Goal: Task Accomplishment & Management: Manage account settings

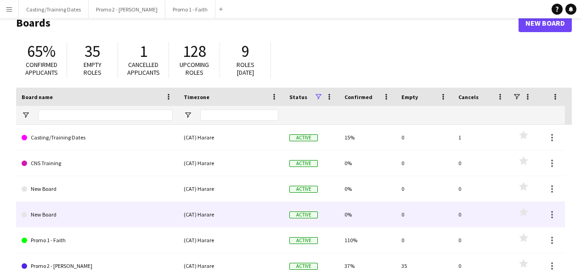
scroll to position [20, 0]
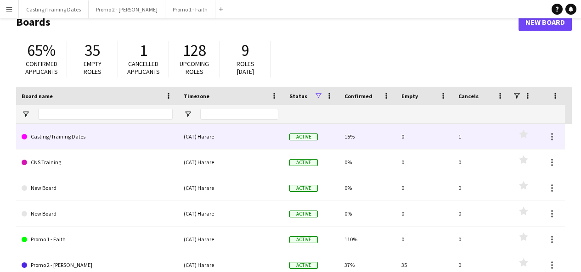
click at [81, 143] on link "Casting/Training Dates" at bounding box center [97, 137] width 151 height 26
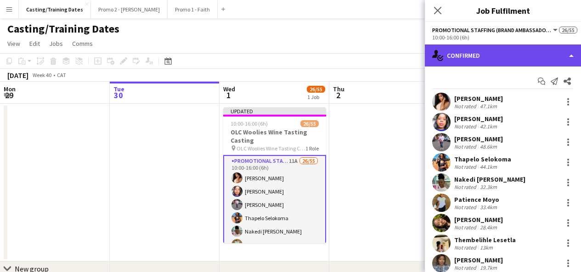
click at [464, 59] on div "single-neutral-actions-check-2 Confirmed" at bounding box center [502, 56] width 156 height 22
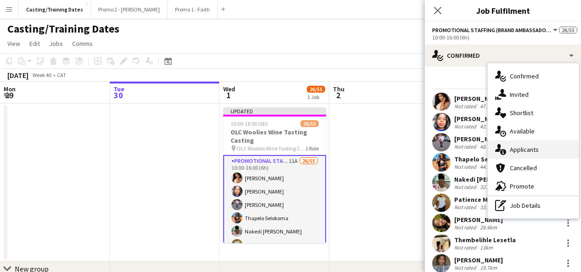
click at [533, 149] on span "Applicants" at bounding box center [523, 149] width 29 height 8
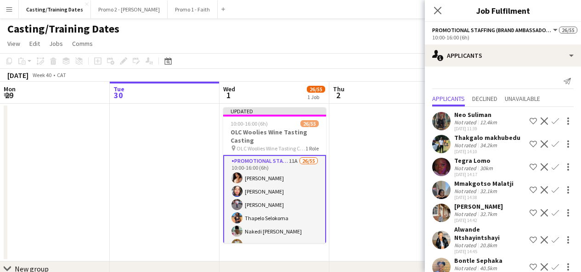
scroll to position [115, 0]
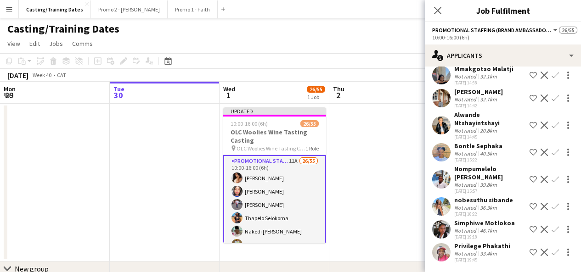
click at [443, 255] on app-user-avatar at bounding box center [441, 252] width 18 height 18
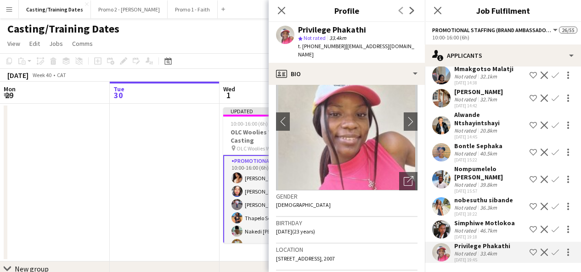
scroll to position [40, 0]
click at [403, 172] on div "Open photos pop-in" at bounding box center [408, 181] width 18 height 18
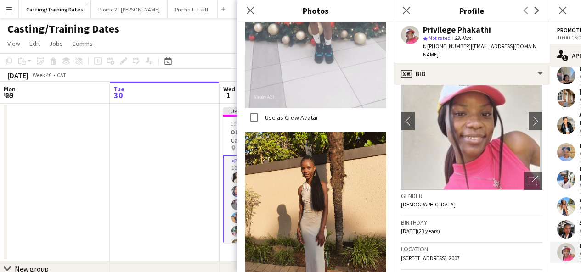
scroll to position [1000, 0]
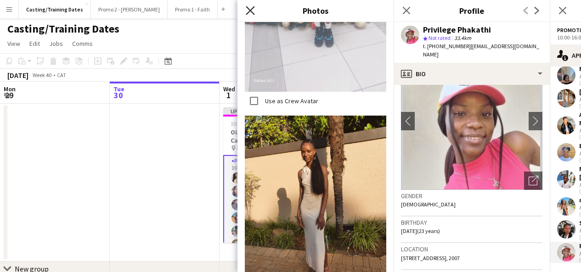
click at [253, 14] on icon at bounding box center [250, 10] width 9 height 9
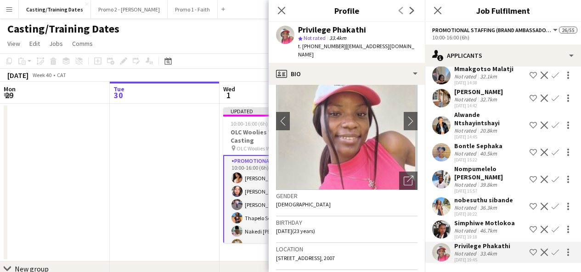
click at [441, 232] on app-user-avatar at bounding box center [441, 229] width 18 height 18
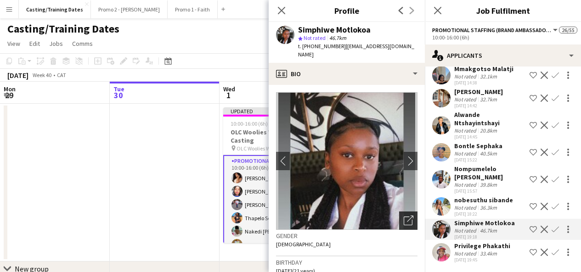
click at [407, 216] on icon at bounding box center [410, 219] width 6 height 6
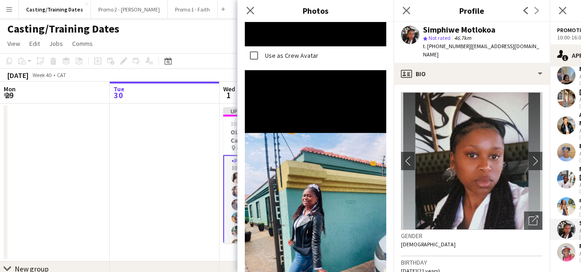
scroll to position [1785, 0]
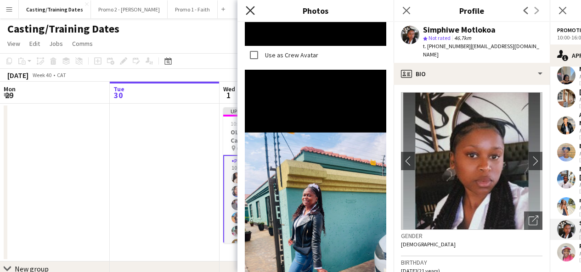
click at [247, 13] on icon at bounding box center [250, 10] width 9 height 9
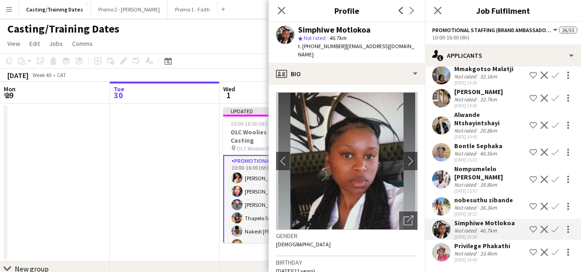
click at [474, 206] on div "Not rated" at bounding box center [466, 207] width 24 height 7
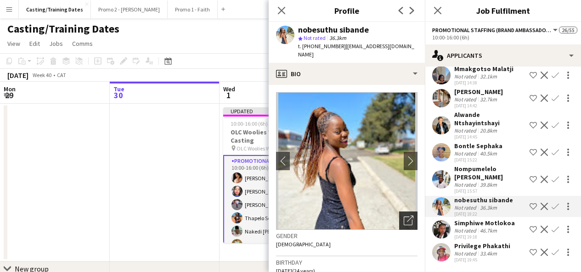
click at [403, 216] on icon "Open photos pop-in" at bounding box center [408, 221] width 10 height 10
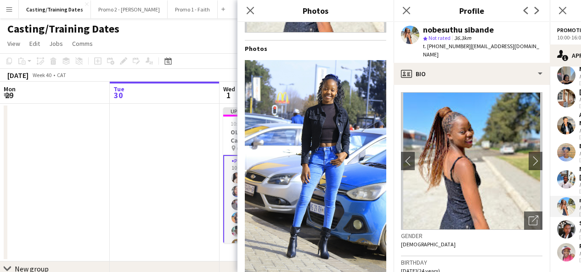
scroll to position [375, 0]
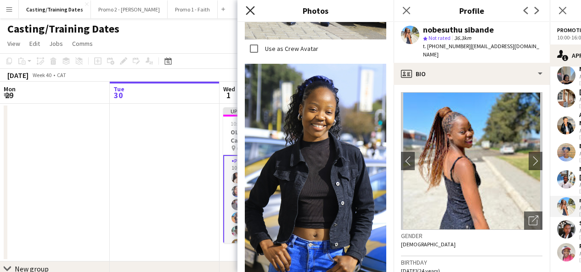
click at [248, 10] on icon "Close pop-in" at bounding box center [250, 10] width 9 height 9
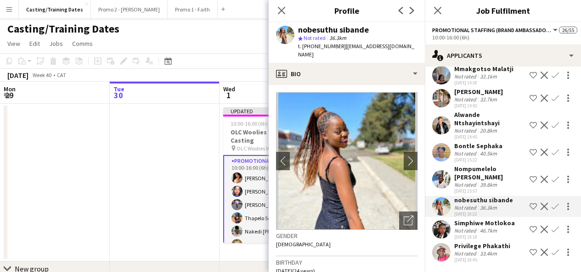
click at [551, 208] on app-icon "Confirm" at bounding box center [554, 206] width 7 height 7
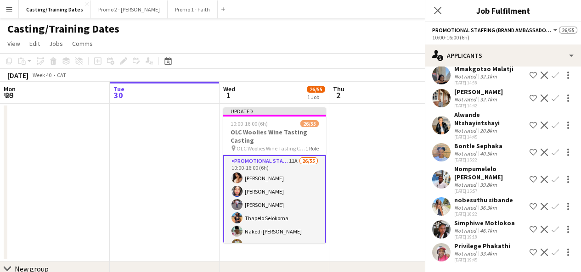
scroll to position [115, 0]
click at [551, 207] on app-icon "Confirm" at bounding box center [554, 206] width 7 height 7
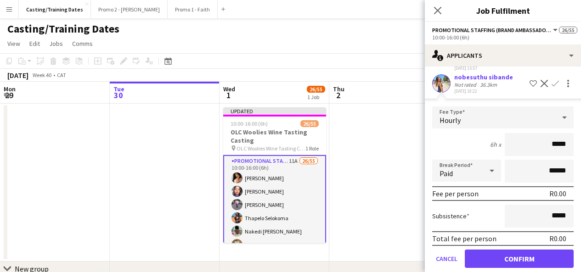
scroll to position [239, 0]
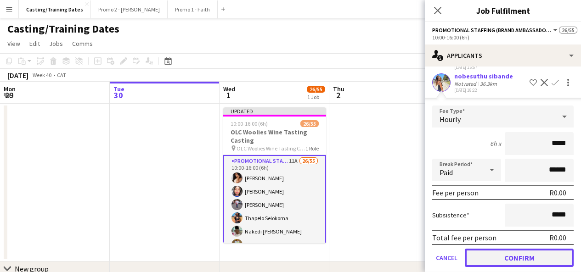
click at [525, 261] on button "Confirm" at bounding box center [518, 258] width 109 height 18
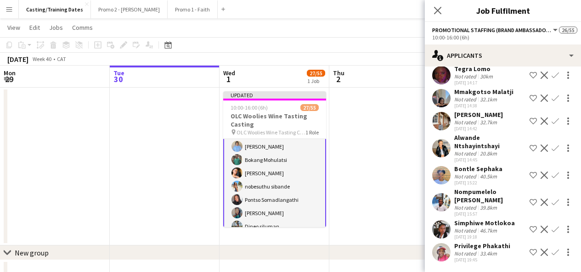
scroll to position [22, 0]
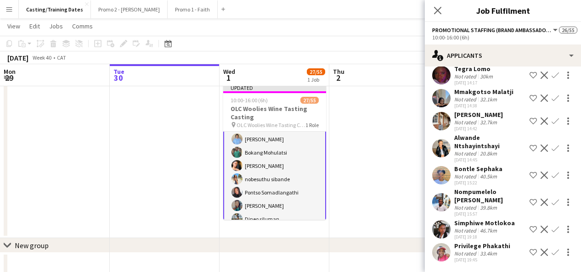
click at [447, 252] on app-user-avatar at bounding box center [441, 252] width 18 height 18
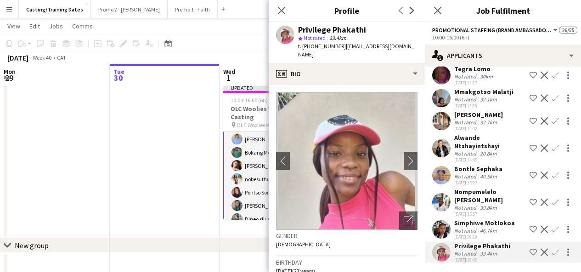
click at [439, 220] on div "Simphiwe Motlokoa Not rated 46.7km [DATE] 19:18 Shortlist crew Decline Confirm" at bounding box center [502, 229] width 156 height 21
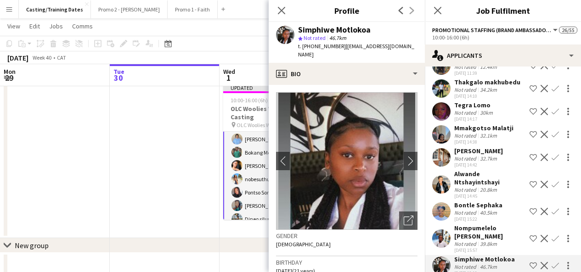
scroll to position [92, 0]
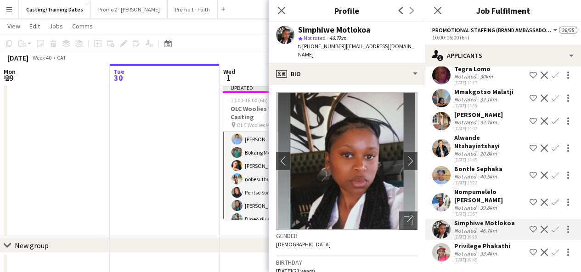
click at [441, 260] on app-user-avatar at bounding box center [441, 252] width 18 height 18
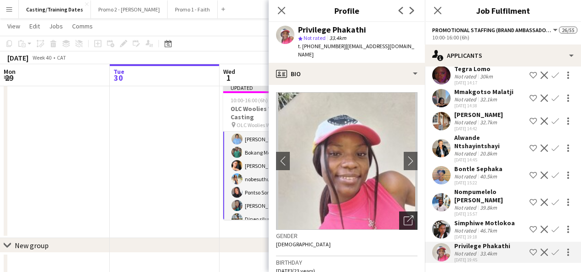
click at [404, 216] on icon "Open photos pop-in" at bounding box center [408, 221] width 10 height 10
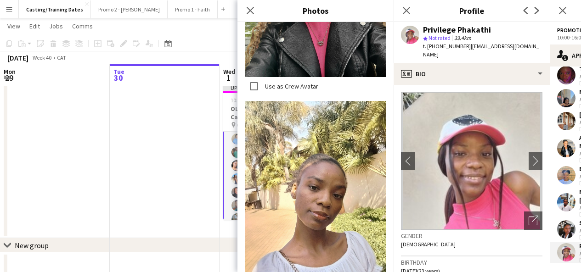
scroll to position [0, 0]
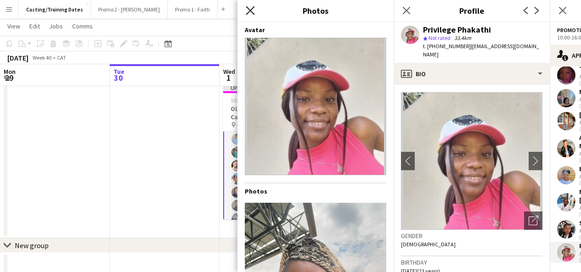
click at [250, 8] on icon "Close pop-in" at bounding box center [250, 10] width 9 height 9
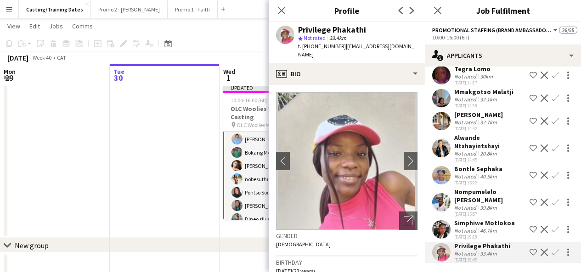
click at [439, 229] on app-user-avatar at bounding box center [441, 229] width 18 height 18
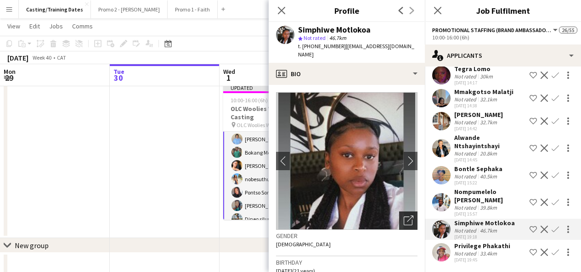
click at [403, 216] on icon "Open photos pop-in" at bounding box center [408, 221] width 10 height 10
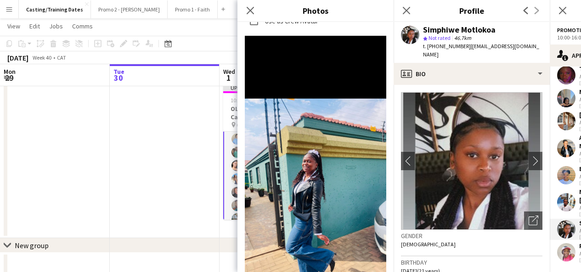
scroll to position [3407, 0]
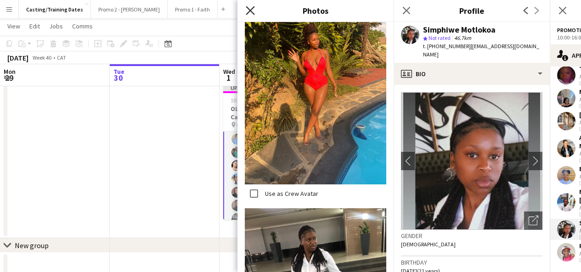
click at [254, 11] on icon "Close pop-in" at bounding box center [250, 10] width 9 height 9
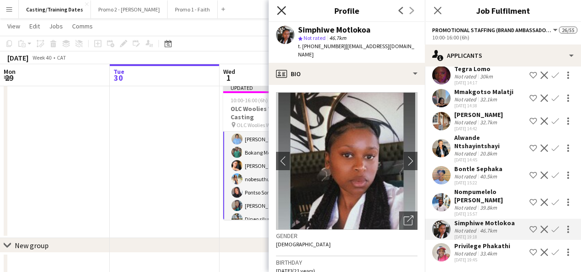
click at [279, 6] on icon "Close pop-in" at bounding box center [281, 10] width 9 height 9
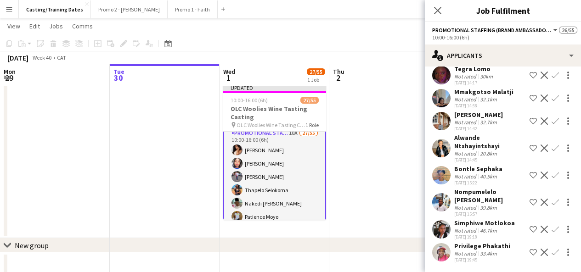
scroll to position [0, 0]
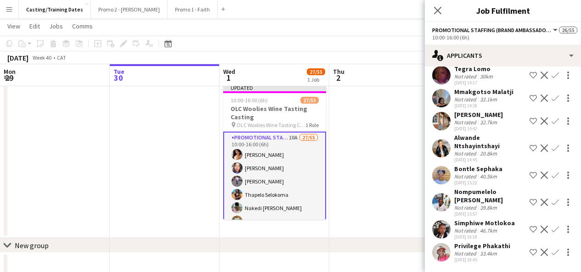
click at [444, 254] on app-user-avatar at bounding box center [441, 252] width 18 height 18
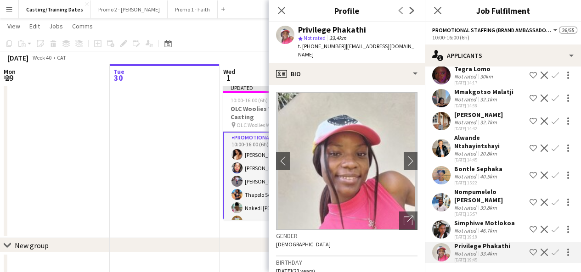
click at [444, 228] on app-user-avatar at bounding box center [441, 229] width 18 height 18
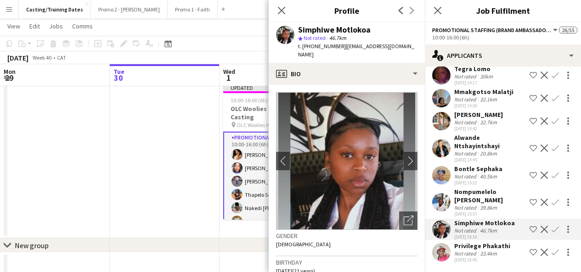
click at [551, 227] on app-icon "Confirm" at bounding box center [554, 229] width 7 height 7
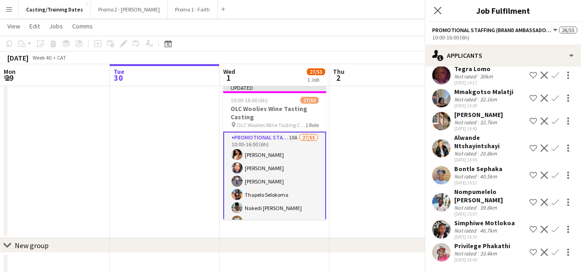
scroll to position [92, 0]
click at [551, 227] on app-icon "Confirm" at bounding box center [554, 229] width 7 height 7
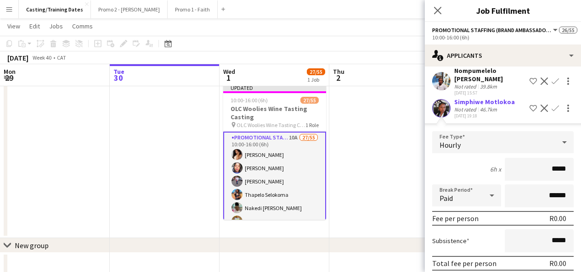
scroll to position [274, 0]
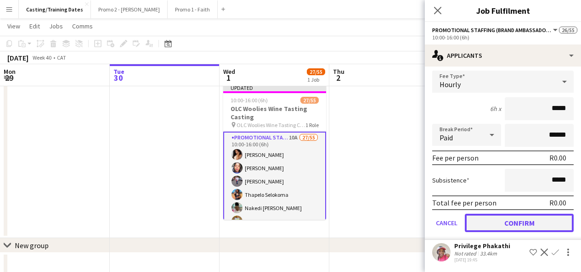
click at [524, 221] on button "Confirm" at bounding box center [518, 223] width 109 height 18
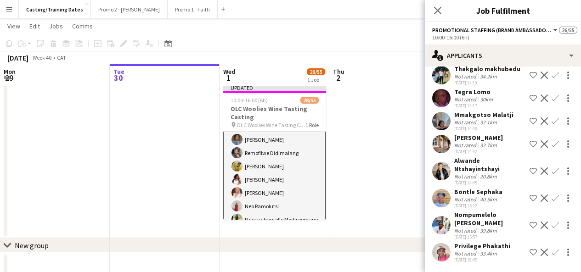
scroll to position [125, 0]
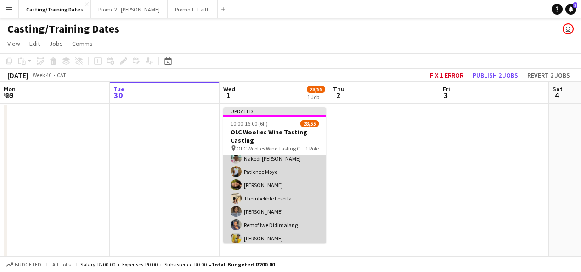
scroll to position [0, 0]
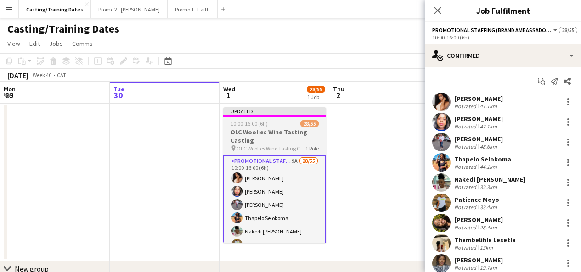
click at [302, 149] on span "OLC Woolies Wine Tasting Casting" at bounding box center [270, 148] width 69 height 7
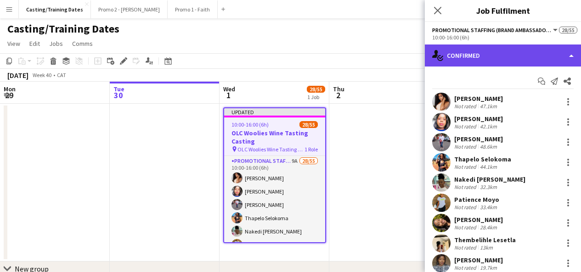
click at [469, 55] on div "single-neutral-actions-check-2 Confirmed" at bounding box center [502, 56] width 156 height 22
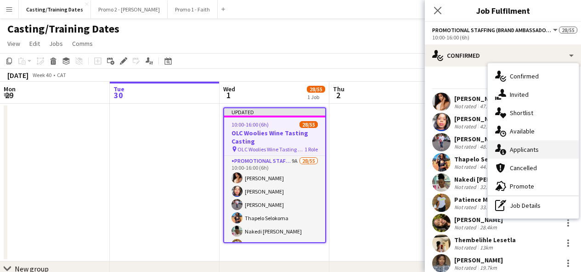
click at [522, 153] on span "Applicants" at bounding box center [523, 149] width 29 height 8
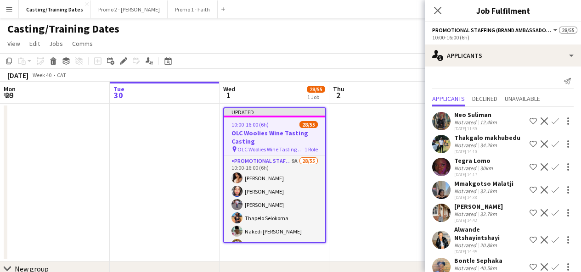
click at [441, 147] on app-user-avatar at bounding box center [441, 144] width 18 height 18
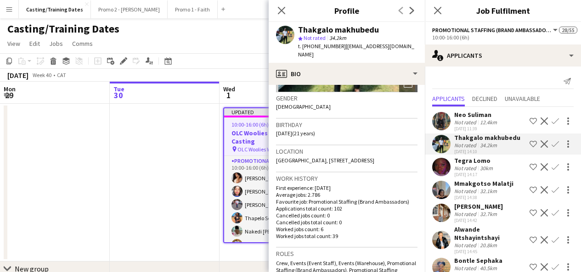
scroll to position [141, 0]
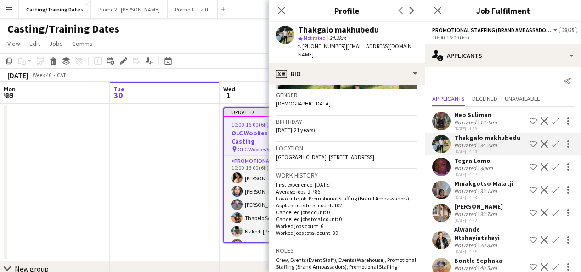
click at [447, 167] on app-user-avatar at bounding box center [441, 167] width 18 height 18
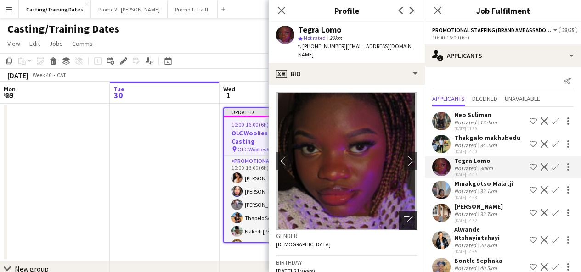
click at [403, 216] on icon "Open photos pop-in" at bounding box center [408, 221] width 10 height 10
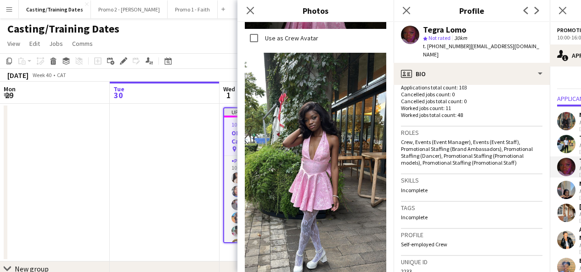
scroll to position [432, 0]
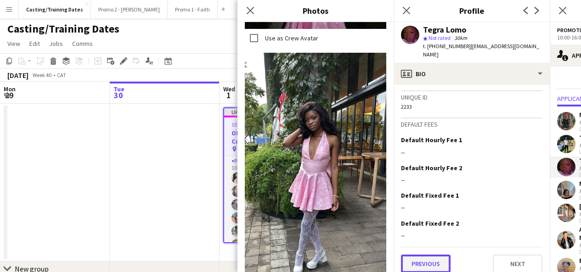
click at [437, 255] on button "Previous" at bounding box center [426, 264] width 50 height 18
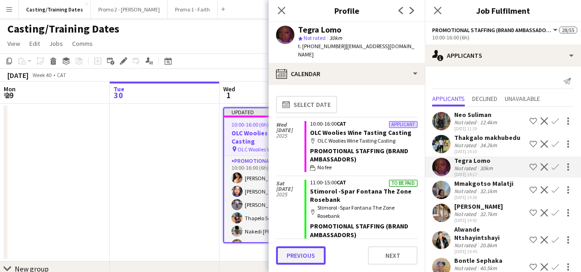
click at [299, 250] on button "Previous" at bounding box center [301, 255] width 50 height 18
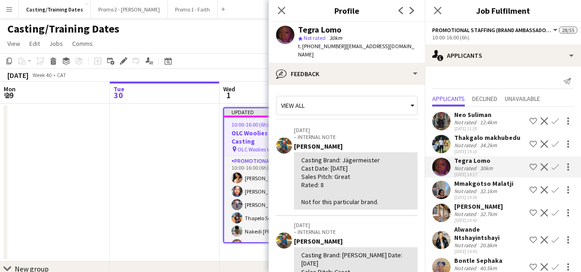
scroll to position [69, 0]
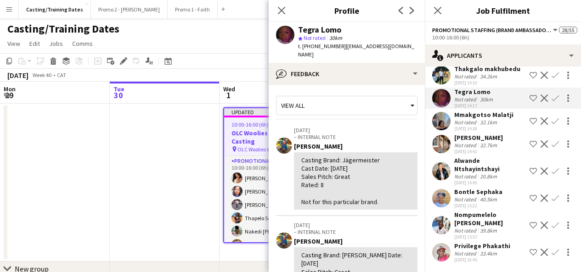
click at [447, 248] on app-user-avatar at bounding box center [441, 252] width 18 height 18
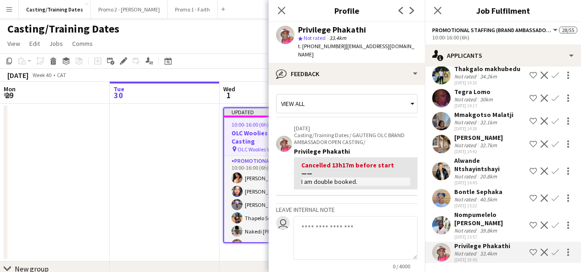
scroll to position [87, 0]
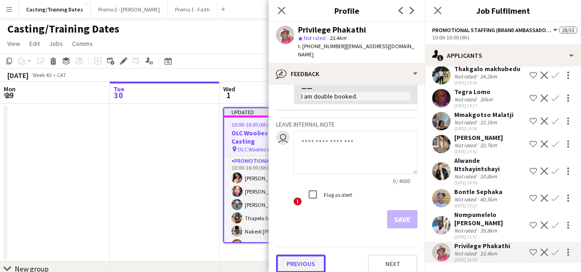
click at [303, 255] on button "Previous" at bounding box center [301, 264] width 50 height 18
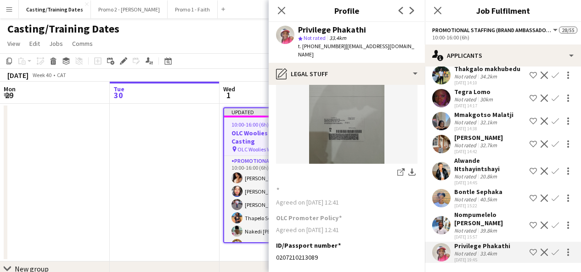
scroll to position [115, 0]
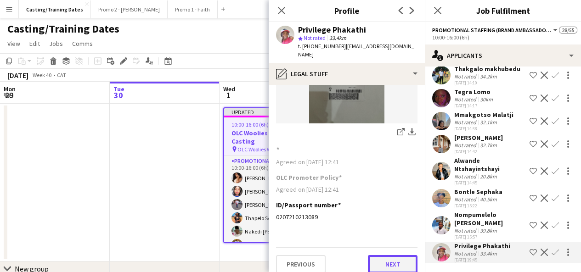
click at [368, 259] on button "Next" at bounding box center [393, 264] width 50 height 18
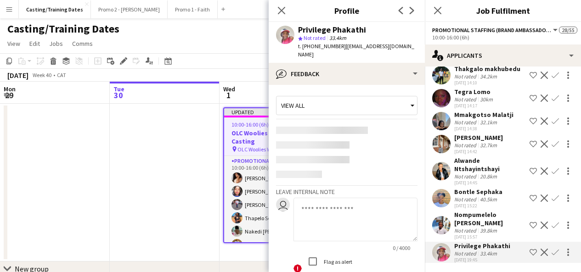
scroll to position [87, 0]
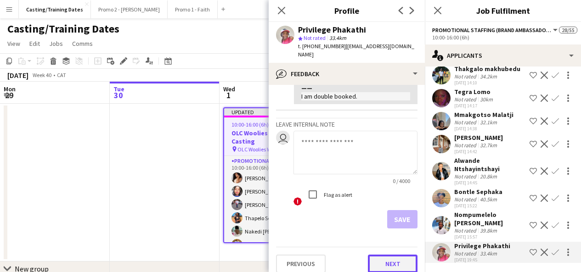
click at [383, 257] on button "Next" at bounding box center [393, 264] width 50 height 18
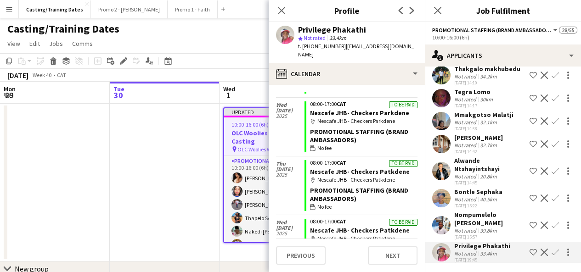
scroll to position [2222, 0]
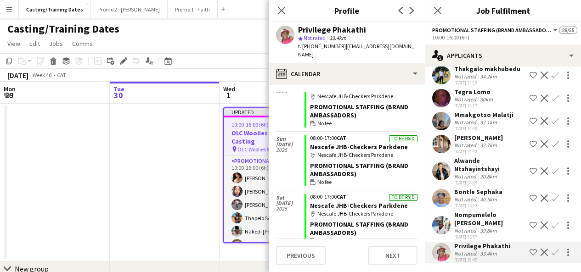
click at [448, 226] on app-user-avatar at bounding box center [441, 225] width 18 height 18
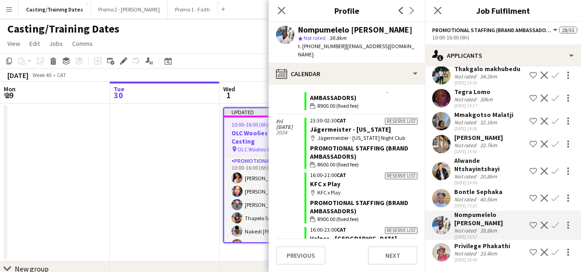
scroll to position [4574, 0]
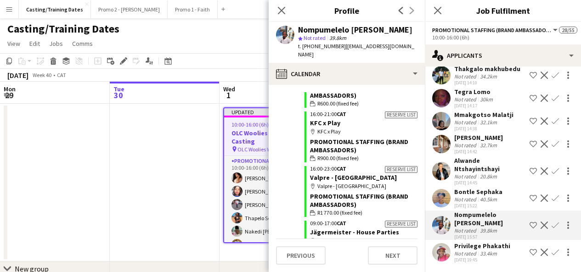
click at [447, 221] on app-user-avatar at bounding box center [441, 225] width 18 height 18
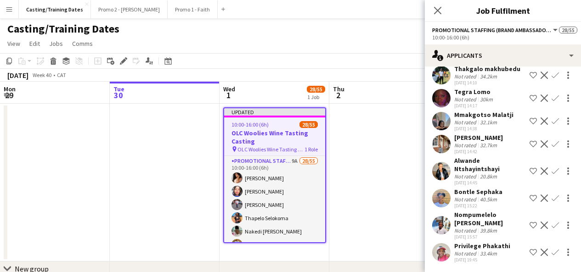
click at [447, 221] on app-user-avatar at bounding box center [441, 225] width 18 height 18
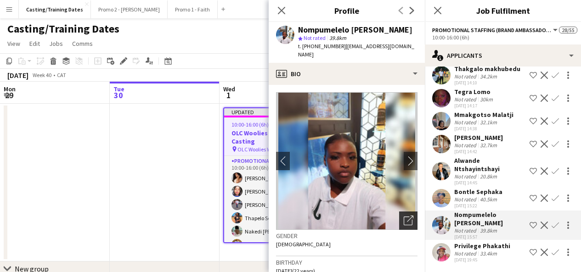
click at [406, 212] on div "Open photos pop-in" at bounding box center [408, 221] width 18 height 18
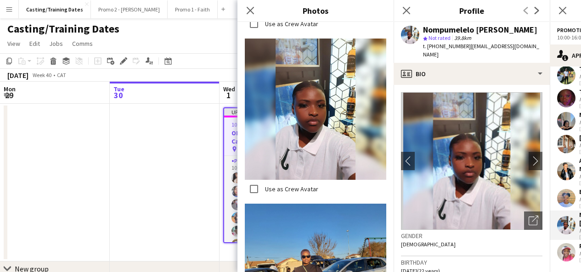
scroll to position [1567, 0]
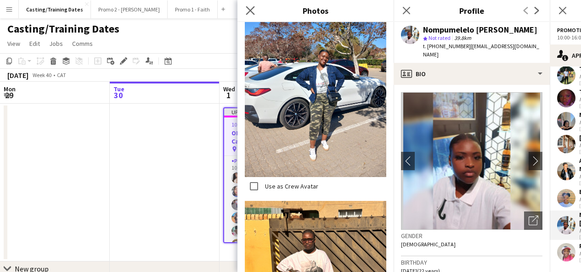
click at [249, 5] on app-icon "Close pop-in" at bounding box center [250, 10] width 13 height 13
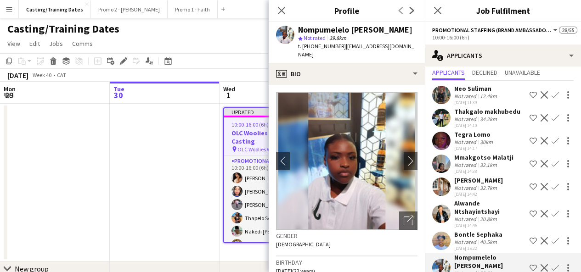
scroll to position [23, 0]
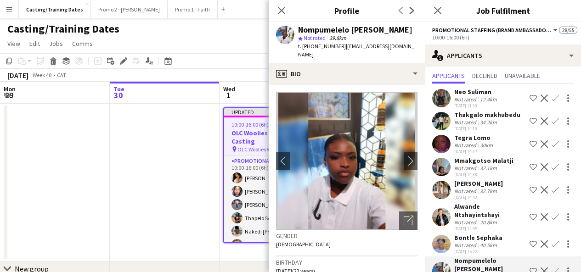
click at [441, 197] on app-user-avatar at bounding box center [441, 190] width 18 height 18
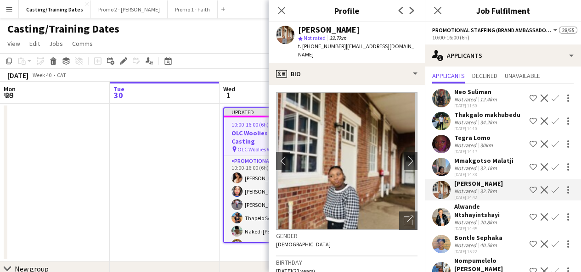
click at [441, 167] on app-user-avatar at bounding box center [441, 167] width 18 height 18
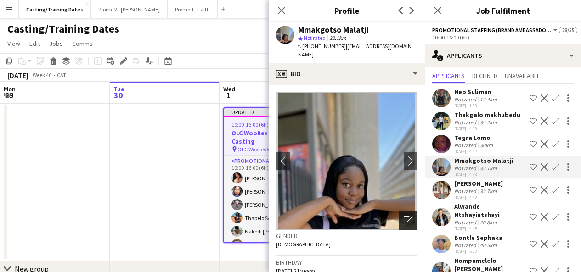
click at [403, 216] on icon "Open photos pop-in" at bounding box center [408, 221] width 10 height 10
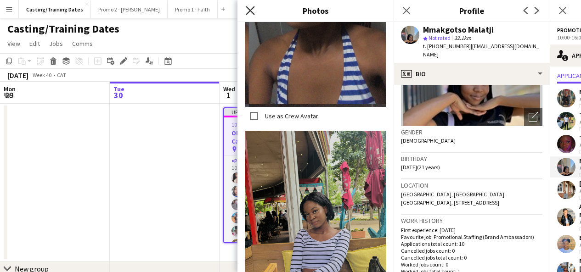
scroll to position [555, 0]
click at [250, 12] on icon "Close pop-in" at bounding box center [250, 10] width 9 height 9
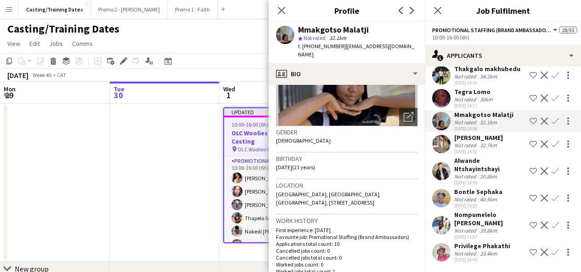
scroll to position [0, 0]
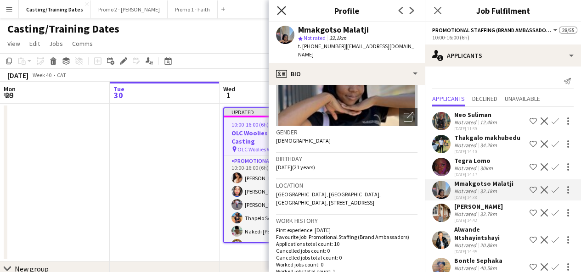
click at [281, 7] on icon "Close pop-in" at bounding box center [281, 10] width 9 height 9
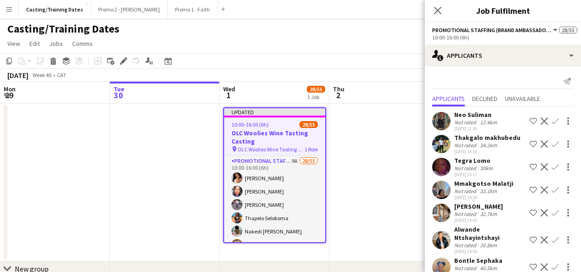
scroll to position [69, 0]
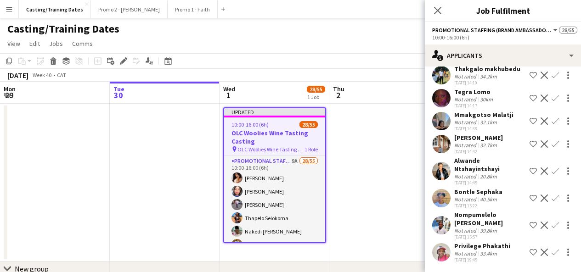
click at [442, 175] on app-user-avatar at bounding box center [441, 171] width 18 height 18
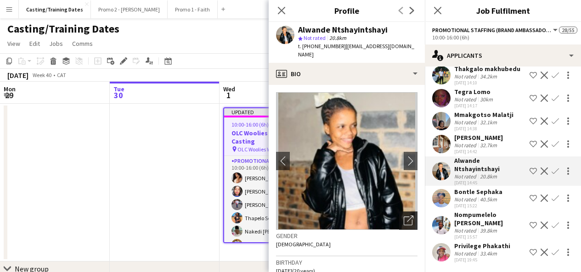
click at [399, 226] on div "Open photos pop-in" at bounding box center [408, 221] width 18 height 18
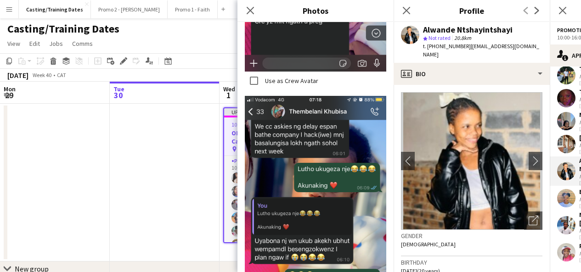
scroll to position [1908, 0]
click at [249, 9] on icon at bounding box center [250, 10] width 9 height 9
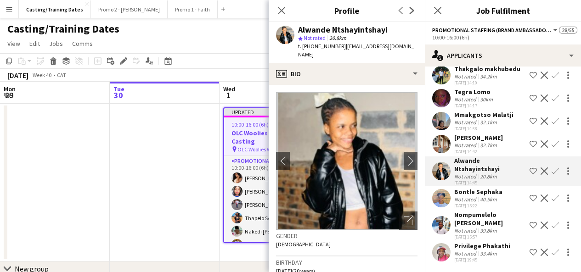
click at [441, 146] on app-user-avatar at bounding box center [441, 144] width 18 height 18
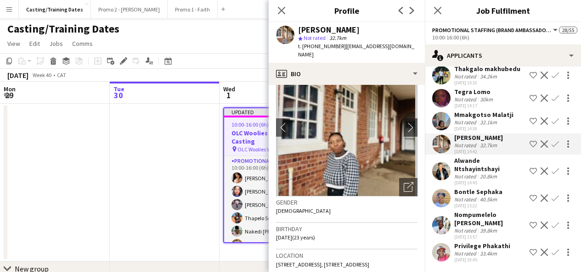
scroll to position [36, 0]
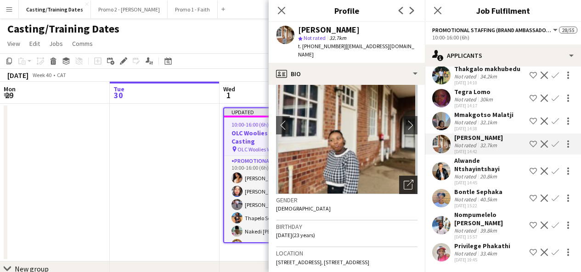
click at [403, 180] on icon "Open photos pop-in" at bounding box center [408, 185] width 10 height 10
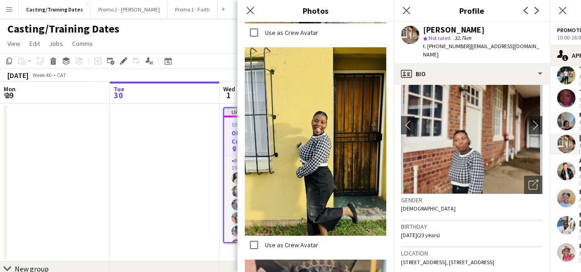
scroll to position [370, 0]
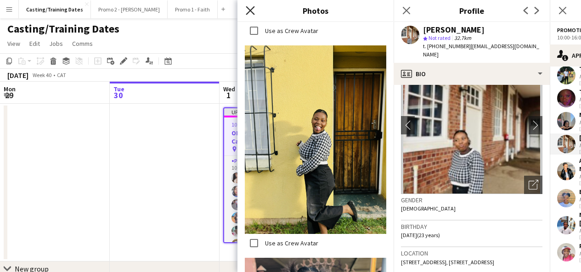
click at [250, 7] on icon "Close pop-in" at bounding box center [250, 10] width 9 height 9
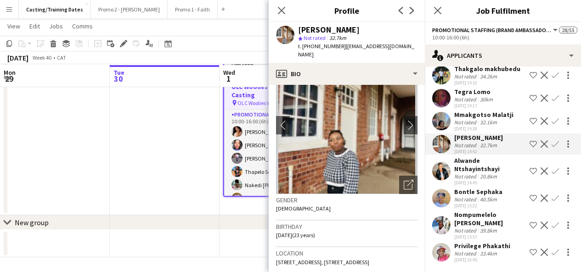
scroll to position [46, 0]
click at [441, 198] on app-user-avatar at bounding box center [441, 198] width 18 height 18
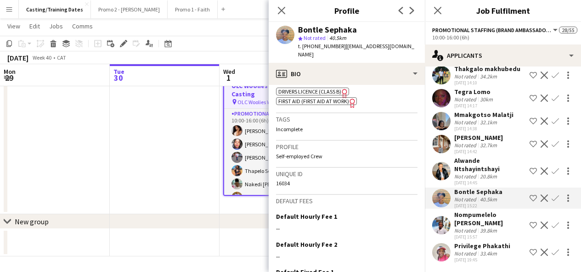
scroll to position [423, 0]
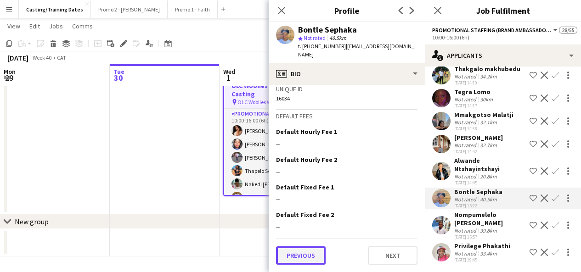
click at [315, 249] on button "Previous" at bounding box center [301, 255] width 50 height 18
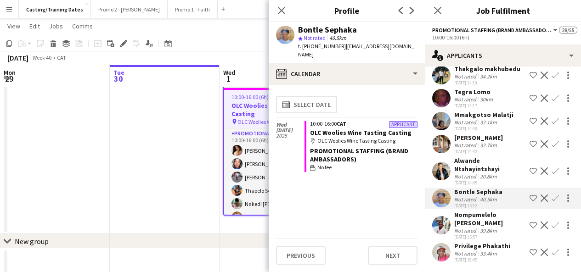
scroll to position [26, 0]
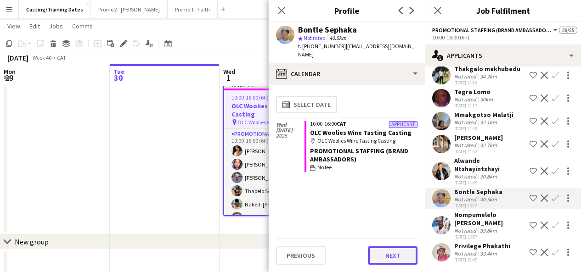
click at [387, 259] on button "Next" at bounding box center [393, 255] width 50 height 18
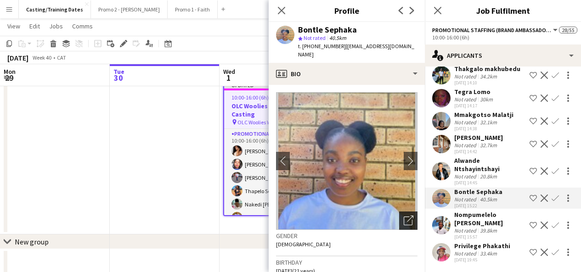
click at [403, 217] on icon at bounding box center [407, 221] width 9 height 9
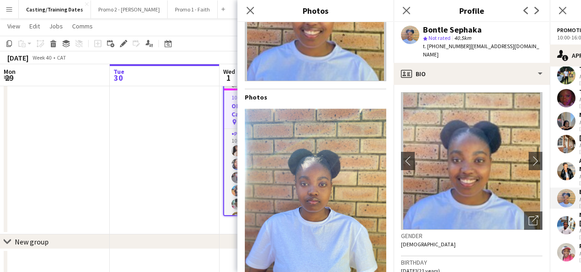
scroll to position [0, 0]
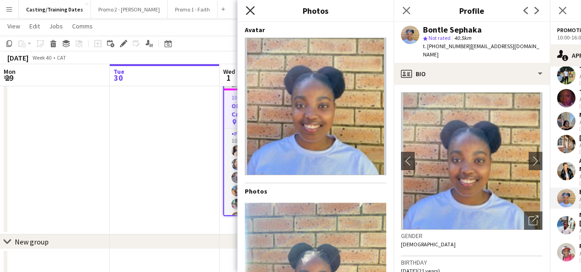
click at [249, 11] on icon at bounding box center [250, 10] width 9 height 9
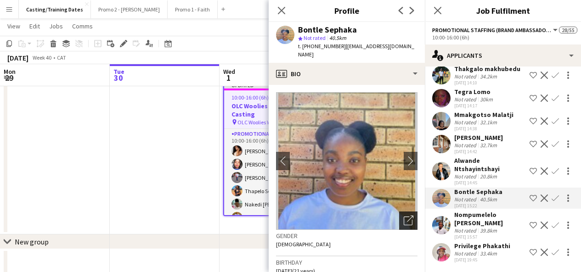
click at [403, 216] on icon "Open photos pop-in" at bounding box center [408, 221] width 10 height 10
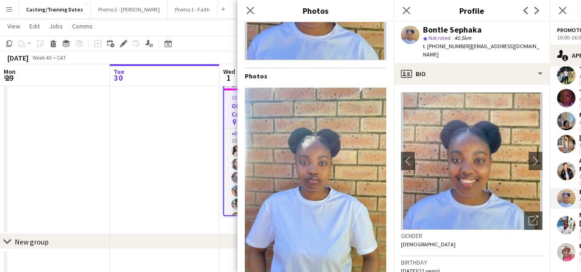
scroll to position [117, 0]
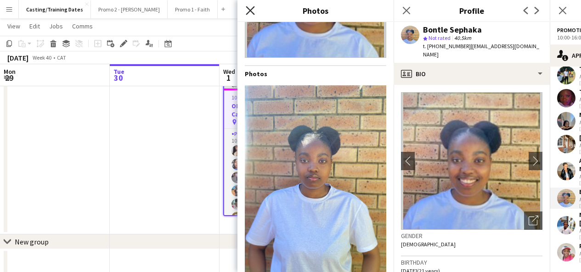
click at [250, 8] on icon "Close pop-in" at bounding box center [250, 10] width 9 height 9
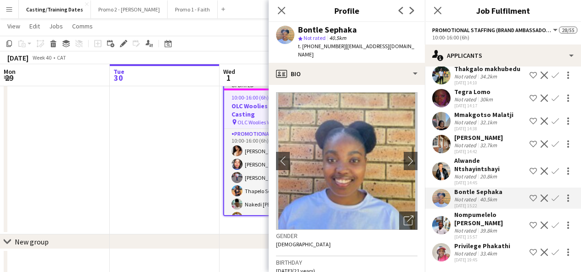
click at [444, 195] on app-user-avatar at bounding box center [441, 198] width 18 height 18
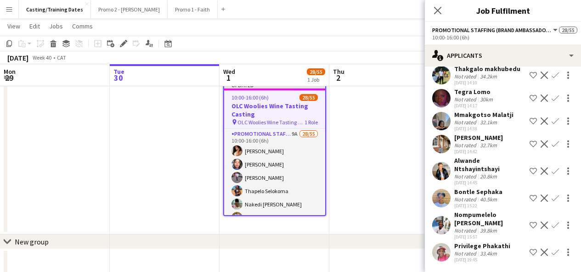
click at [442, 121] on app-user-avatar at bounding box center [441, 121] width 18 height 18
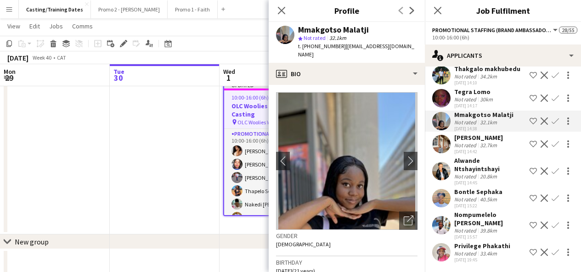
click at [438, 94] on app-user-avatar at bounding box center [441, 98] width 18 height 18
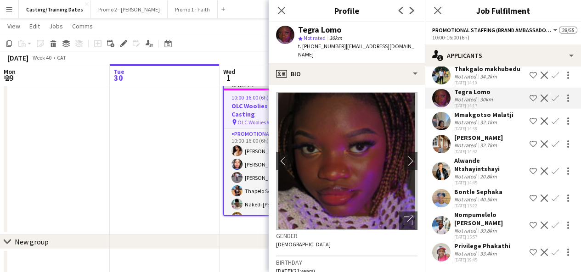
click at [436, 230] on app-user-avatar at bounding box center [441, 225] width 18 height 18
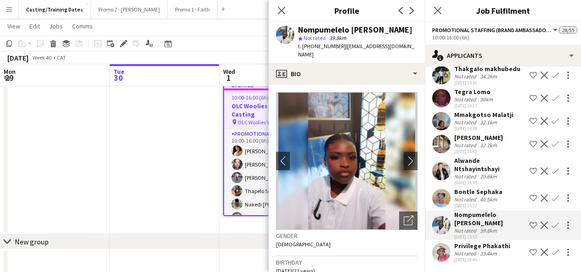
click at [438, 250] on app-user-avatar at bounding box center [441, 252] width 18 height 18
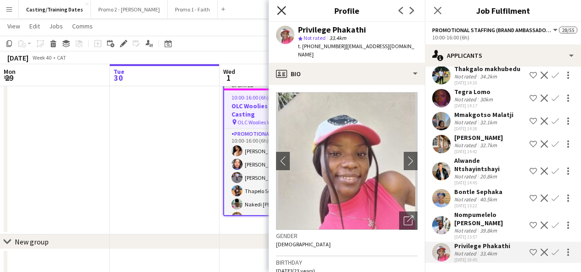
click at [280, 11] on icon at bounding box center [281, 10] width 9 height 9
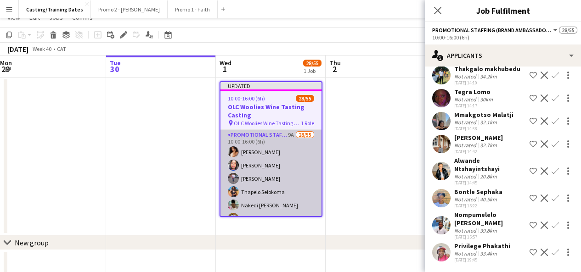
scroll to position [0, 0]
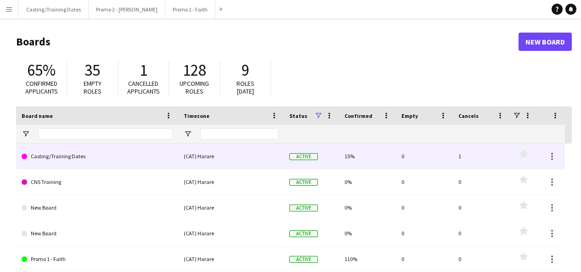
click at [51, 157] on link "Casting/Training Dates" at bounding box center [97, 157] width 151 height 26
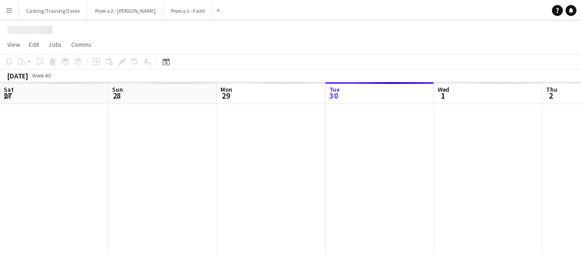
scroll to position [0, 219]
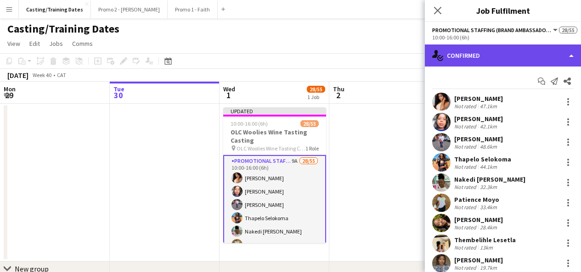
click at [483, 62] on div "single-neutral-actions-check-2 Confirmed" at bounding box center [502, 56] width 156 height 22
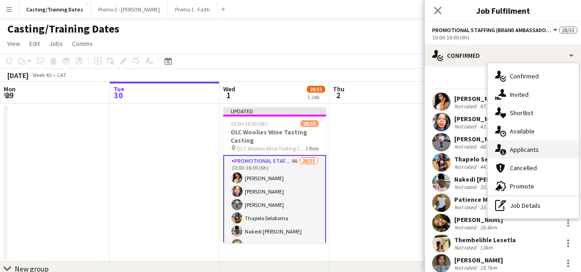
click at [530, 146] on span "Applicants" at bounding box center [523, 149] width 29 height 8
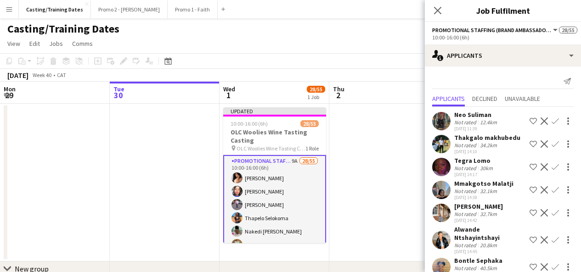
scroll to position [69, 0]
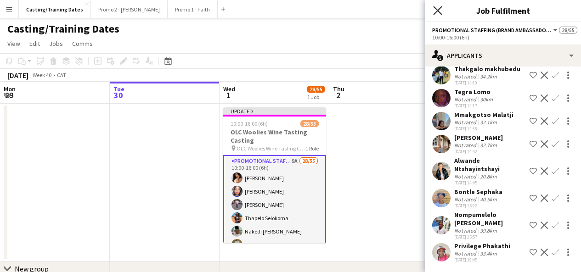
click at [435, 9] on icon "Close pop-in" at bounding box center [437, 10] width 9 height 9
